Goal: Find specific page/section: Find specific page/section

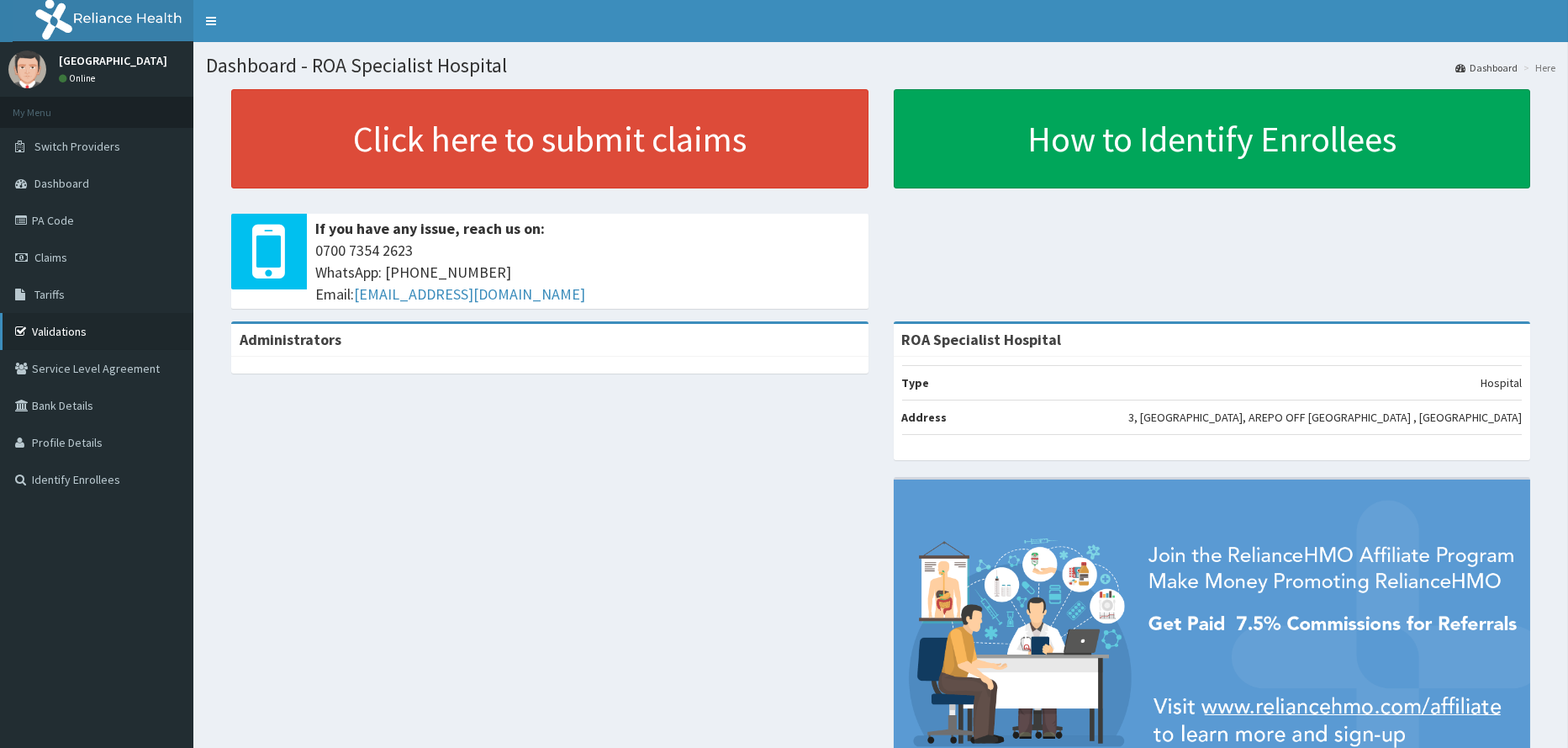
click at [73, 319] on link "Validations" at bounding box center [97, 332] width 193 height 37
click at [82, 325] on link "Validations" at bounding box center [97, 332] width 193 height 37
